Goal: Information Seeking & Learning: Find specific fact

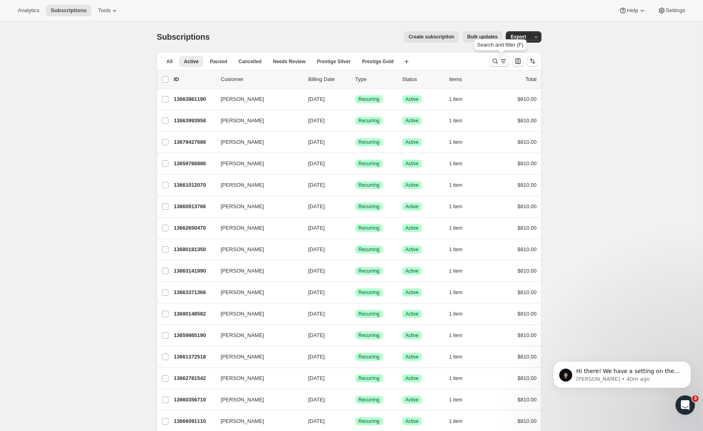
click at [499, 64] on icon "Search and filter results" at bounding box center [495, 61] width 8 height 8
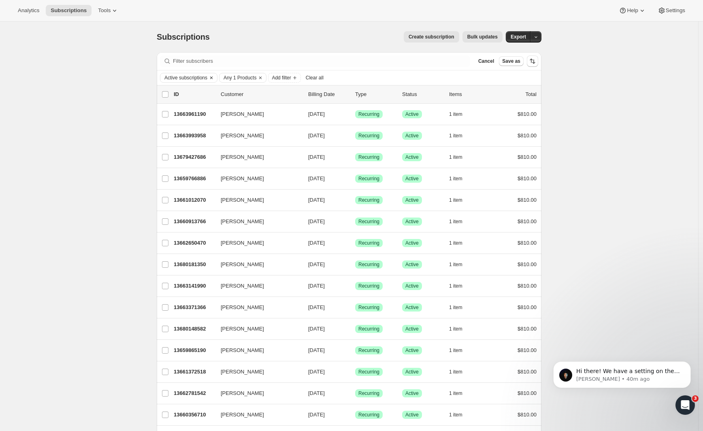
click at [215, 77] on icon "Clear" at bounding box center [211, 78] width 6 height 6
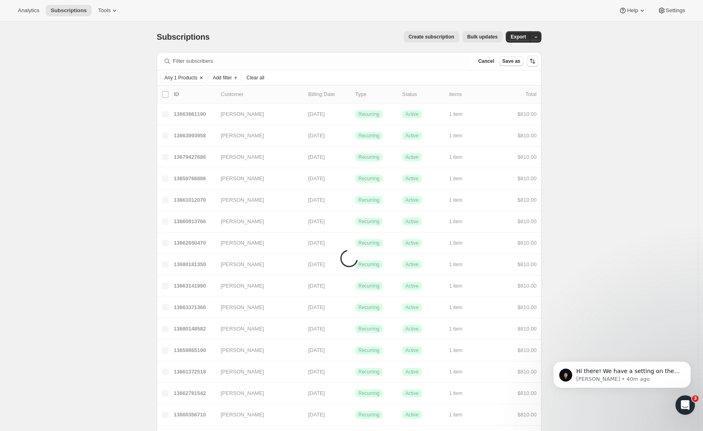
click at [205, 78] on button "Clear" at bounding box center [201, 77] width 8 height 9
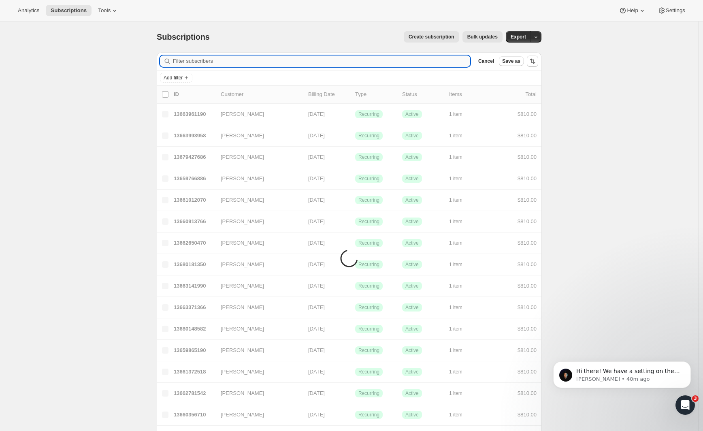
click at [200, 61] on input "Filter subscribers" at bounding box center [321, 60] width 297 height 11
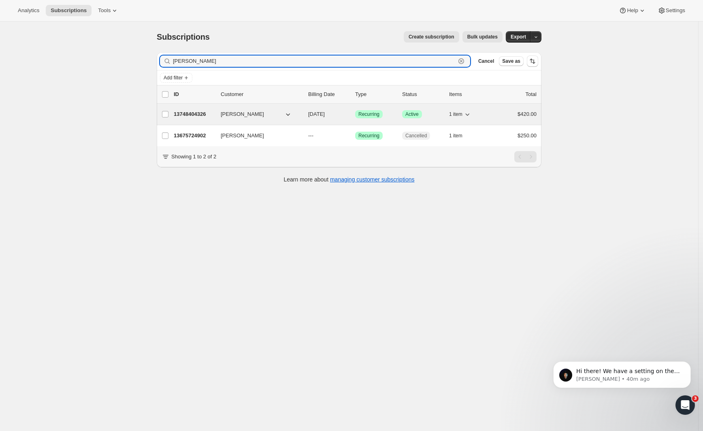
type input "[PERSON_NAME]"
click at [188, 114] on p "13748404326" at bounding box center [194, 114] width 41 height 8
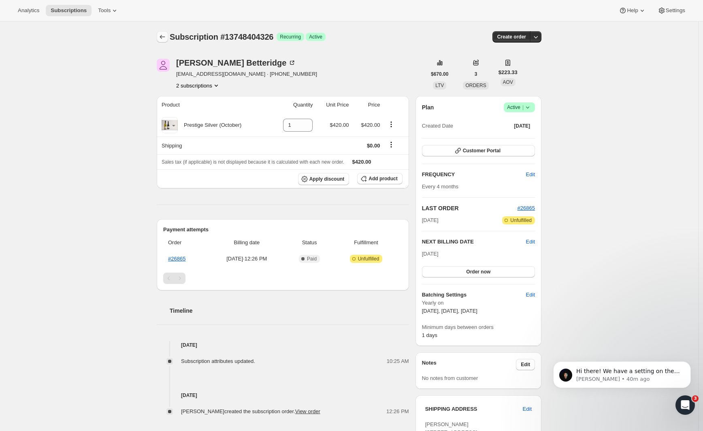
click at [160, 37] on button "Subscriptions" at bounding box center [162, 36] width 11 height 11
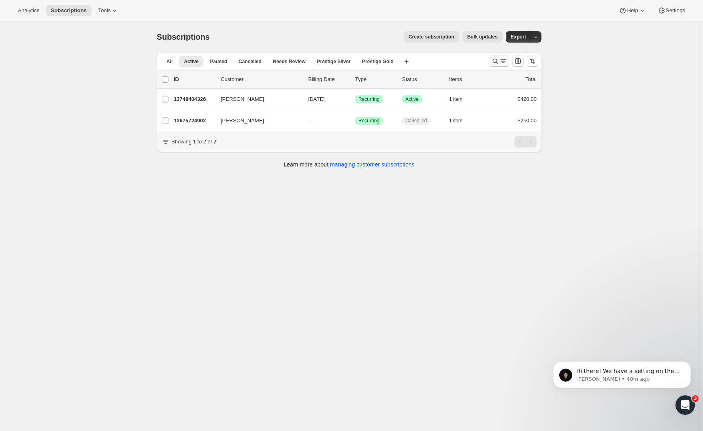
click at [495, 62] on icon "Search and filter results" at bounding box center [495, 61] width 8 height 8
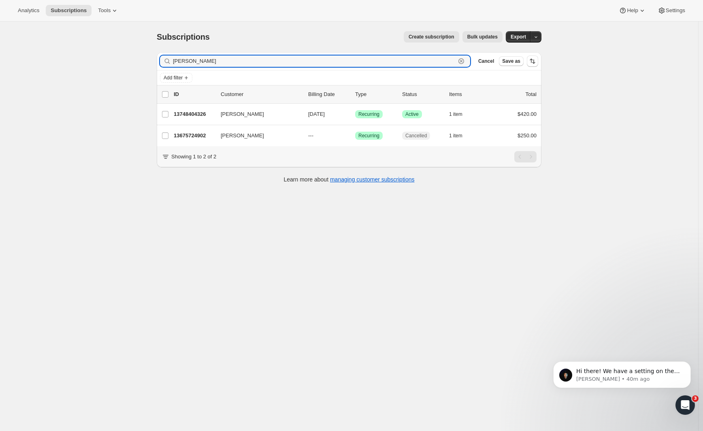
drag, startPoint x: 216, startPoint y: 63, endPoint x: 155, endPoint y: 64, distance: 61.6
click at [155, 64] on div "Filter subscribers [PERSON_NAME] Clear Cancel Save as Add filter 0 selected Upd…" at bounding box center [345, 119] width 391 height 146
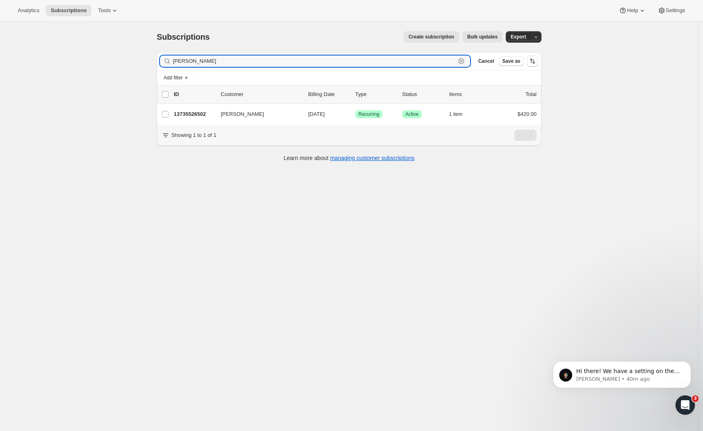
type input "[PERSON_NAME]"
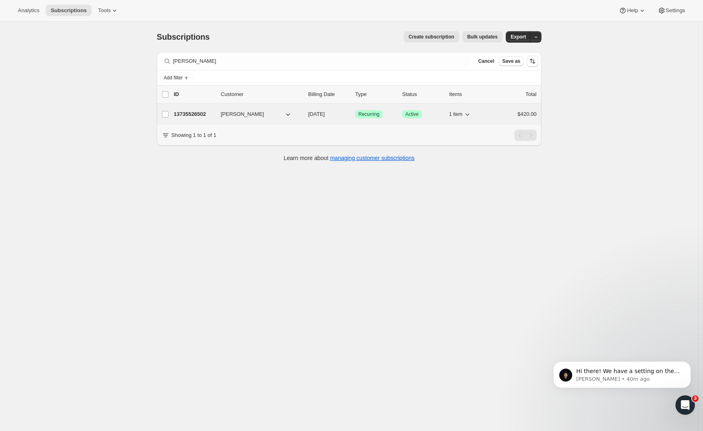
drag, startPoint x: 154, startPoint y: 65, endPoint x: 200, endPoint y: 113, distance: 66.4
click at [200, 113] on p "13735526502" at bounding box center [194, 114] width 41 height 8
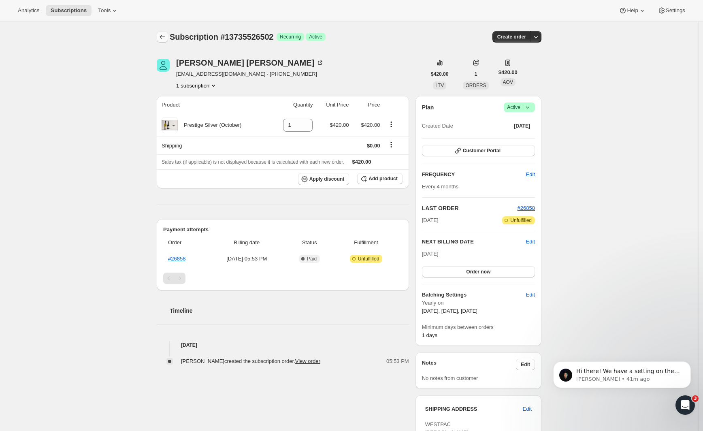
click at [164, 38] on icon "Subscriptions" at bounding box center [162, 37] width 5 height 4
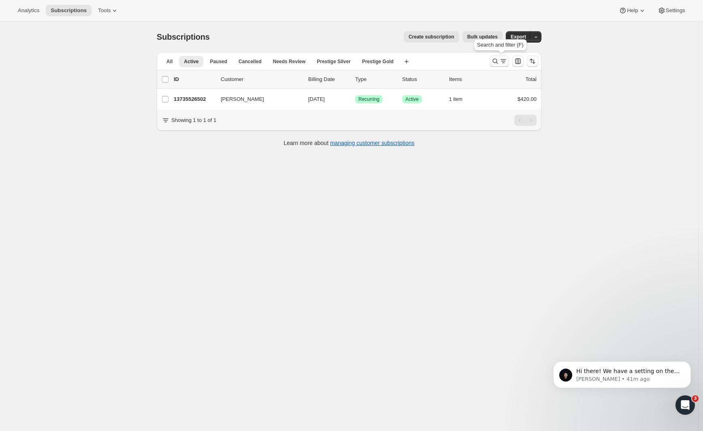
click at [502, 59] on icon "Search and filter results" at bounding box center [503, 61] width 8 height 8
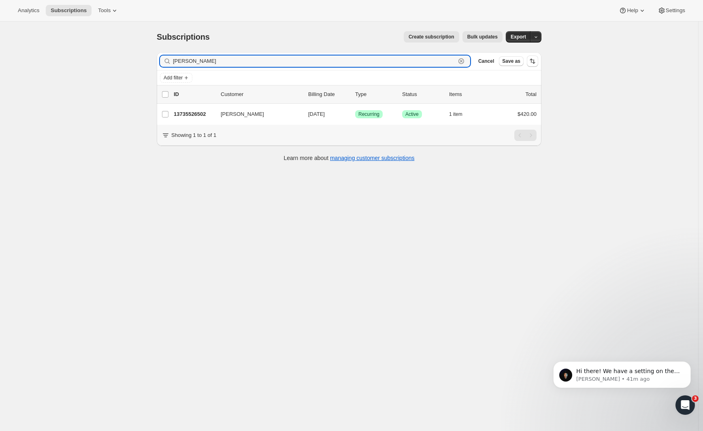
drag, startPoint x: 175, startPoint y: 62, endPoint x: 143, endPoint y: 58, distance: 33.0
click at [143, 58] on div "Subscriptions. This page is ready Subscriptions Create subscription Bulk update…" at bounding box center [349, 236] width 698 height 431
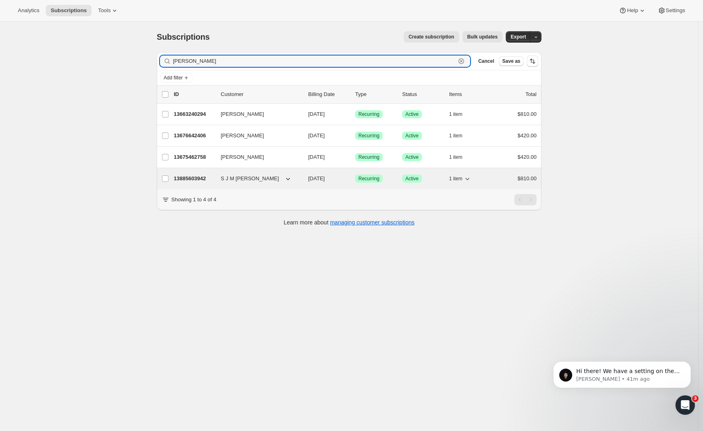
type input "[PERSON_NAME]"
click at [187, 181] on p "13885603942" at bounding box center [194, 179] width 41 height 8
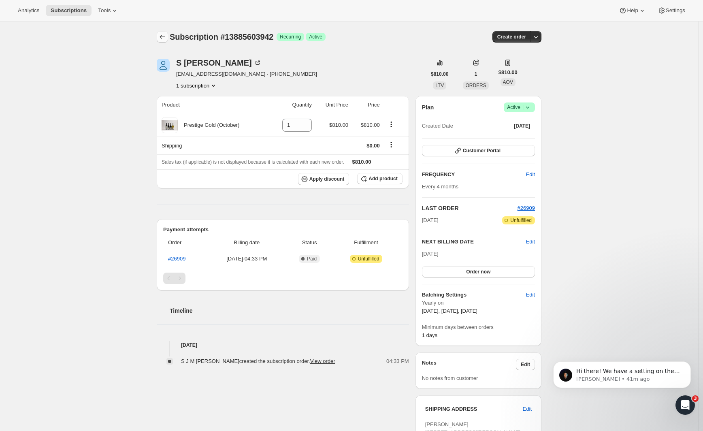
click at [166, 38] on icon "Subscriptions" at bounding box center [162, 37] width 8 height 8
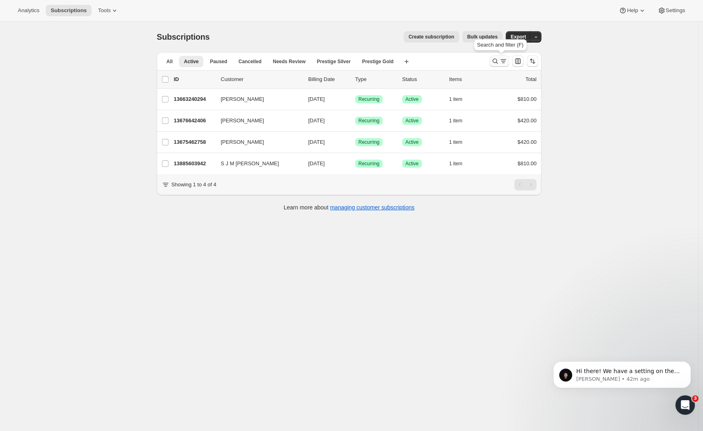
click at [499, 60] on icon "Search and filter results" at bounding box center [495, 61] width 8 height 8
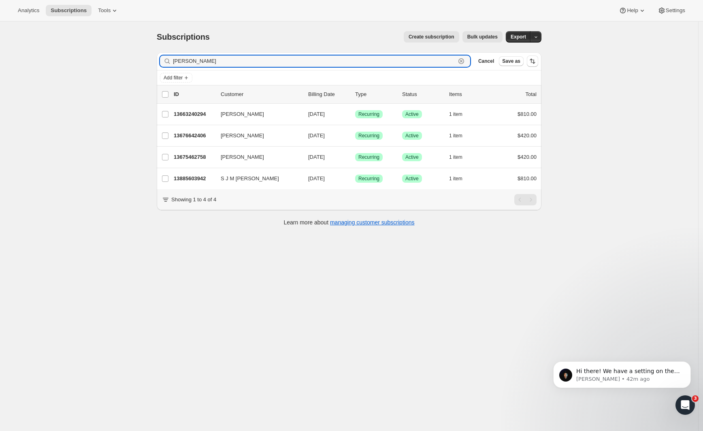
drag, startPoint x: 213, startPoint y: 62, endPoint x: 150, endPoint y: 63, distance: 62.8
click at [149, 63] on div "Subscriptions. This page is ready Subscriptions Create subscription Bulk update…" at bounding box center [349, 127] width 404 height 213
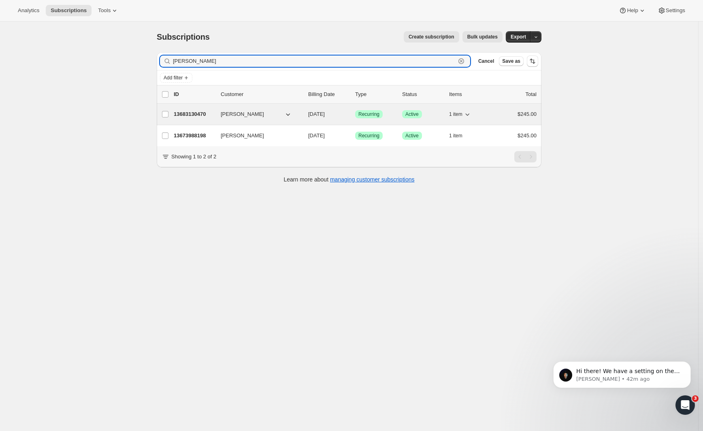
type input "[PERSON_NAME]"
click at [195, 112] on p "13683130470" at bounding box center [194, 114] width 41 height 8
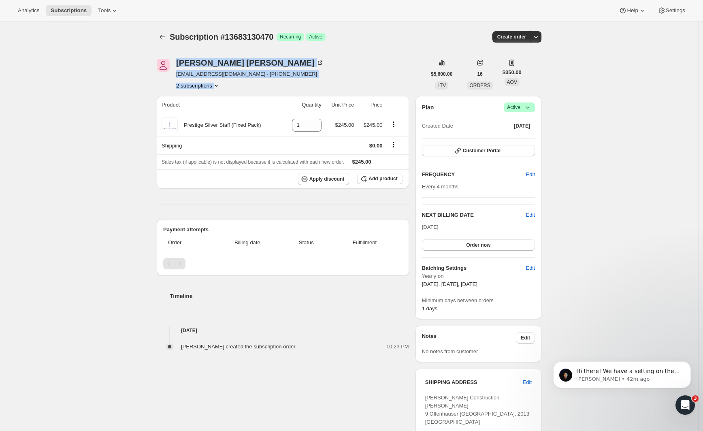
drag, startPoint x: 174, startPoint y: 74, endPoint x: 239, endPoint y: 82, distance: 65.7
click at [239, 82] on div "[PERSON_NAME] [EMAIL_ADDRESS][DOMAIN_NAME] · [PHONE_NUMBER] subscriptions" at bounding box center [291, 74] width 269 height 31
click at [372, 76] on div "[PERSON_NAME] [EMAIL_ADDRESS][DOMAIN_NAME] · [PHONE_NUMBER] subscriptions" at bounding box center [291, 74] width 269 height 31
drag, startPoint x: 177, startPoint y: 75, endPoint x: 237, endPoint y: 77, distance: 60.0
click at [237, 77] on div "[PERSON_NAME] [EMAIL_ADDRESS][DOMAIN_NAME] · [PHONE_NUMBER] subscriptions" at bounding box center [291, 74] width 269 height 31
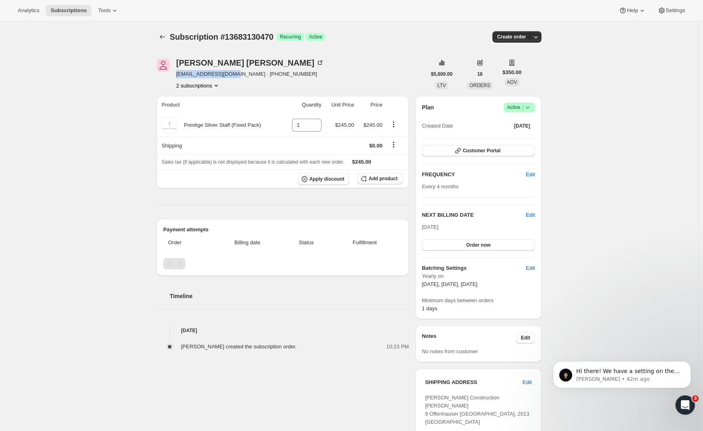
copy span "[EMAIL_ADDRESS][DOMAIN_NAME]"
click at [703, 44] on html "Analytics Subscriptions Tools Help Settings Skip to content Subscription #13683…" at bounding box center [351, 215] width 703 height 431
click at [228, 62] on div "[PERSON_NAME]" at bounding box center [250, 63] width 148 height 8
